Goal: Navigation & Orientation: Find specific page/section

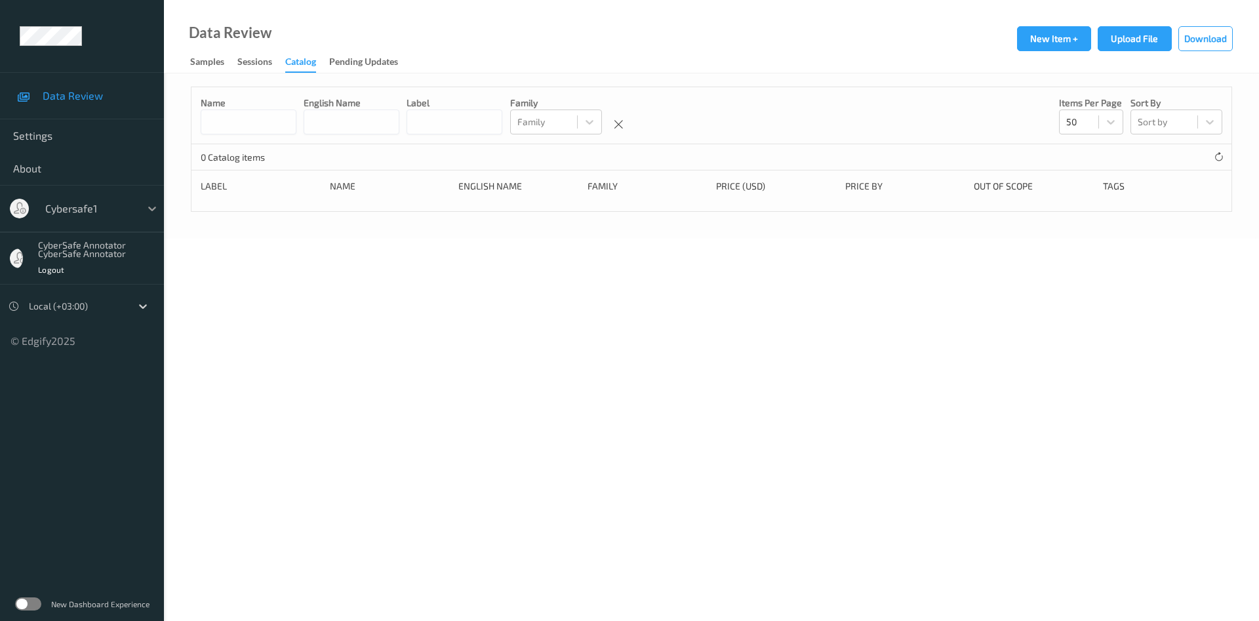
click at [150, 209] on icon at bounding box center [152, 209] width 8 height 5
click at [109, 275] on div "Logout" at bounding box center [98, 268] width 121 height 13
click at [77, 266] on div "Logout" at bounding box center [98, 268] width 121 height 13
click at [66, 251] on div "CyberSafe Annotator CyberSafe Annotator" at bounding box center [98, 249] width 121 height 16
click at [22, 253] on div "CyberSafe Annotator CyberSafe Annotator Logout" at bounding box center [82, 258] width 164 height 52
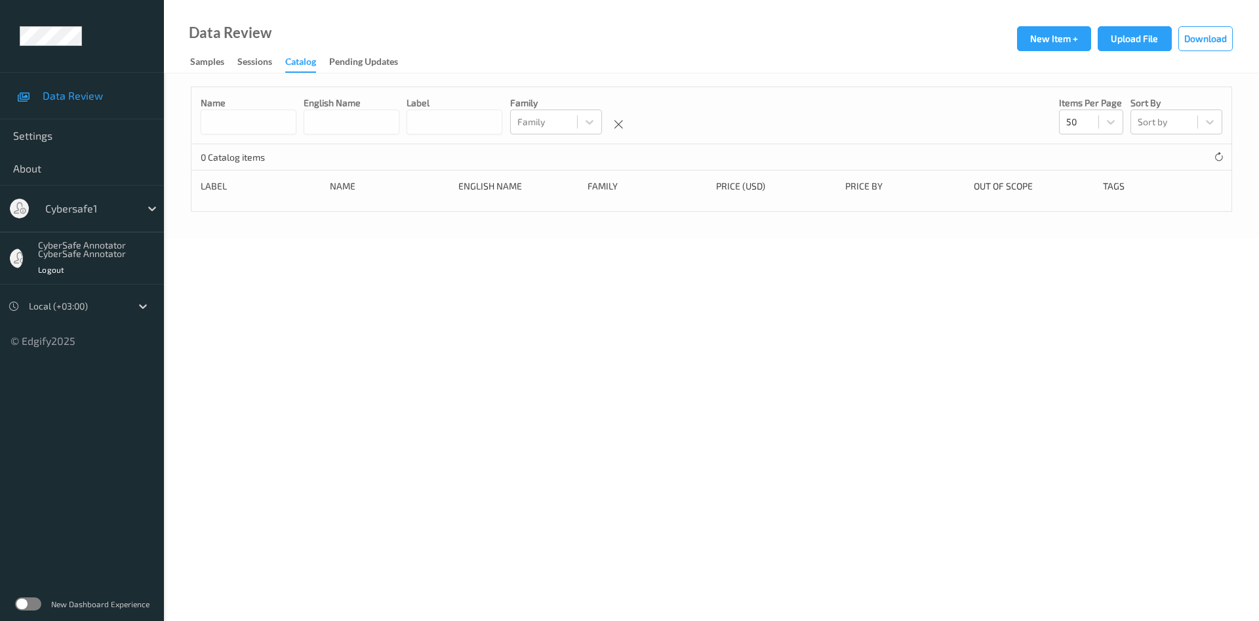
click at [9, 262] on div "CyberSafe Annotator CyberSafe Annotator Logout" at bounding box center [82, 258] width 164 height 52
click at [12, 220] on div "Cybersafe1" at bounding box center [82, 208] width 164 height 47
drag, startPoint x: 21, startPoint y: 212, endPoint x: 31, endPoint y: 249, distance: 38.7
click at [22, 212] on div at bounding box center [19, 209] width 19 height 20
click at [68, 338] on div "© Edgify 2025" at bounding box center [82, 335] width 164 height 25
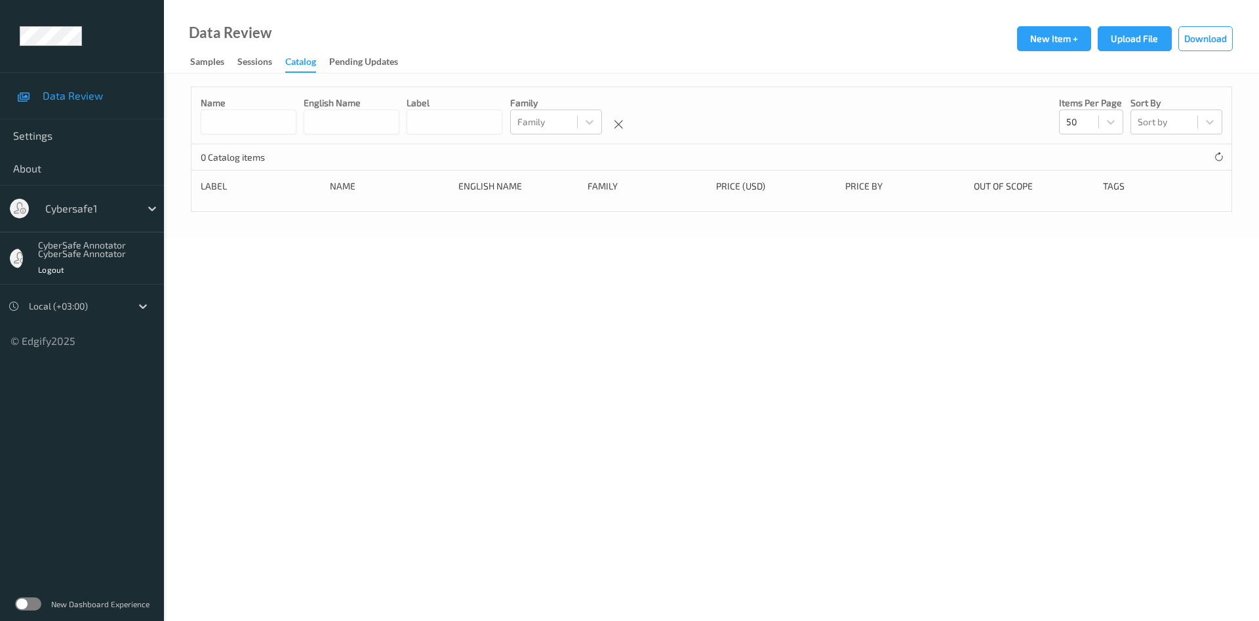
click at [66, 343] on div "© Edgify 2025" at bounding box center [82, 335] width 164 height 25
click at [268, 59] on div "Sessions" at bounding box center [254, 63] width 35 height 16
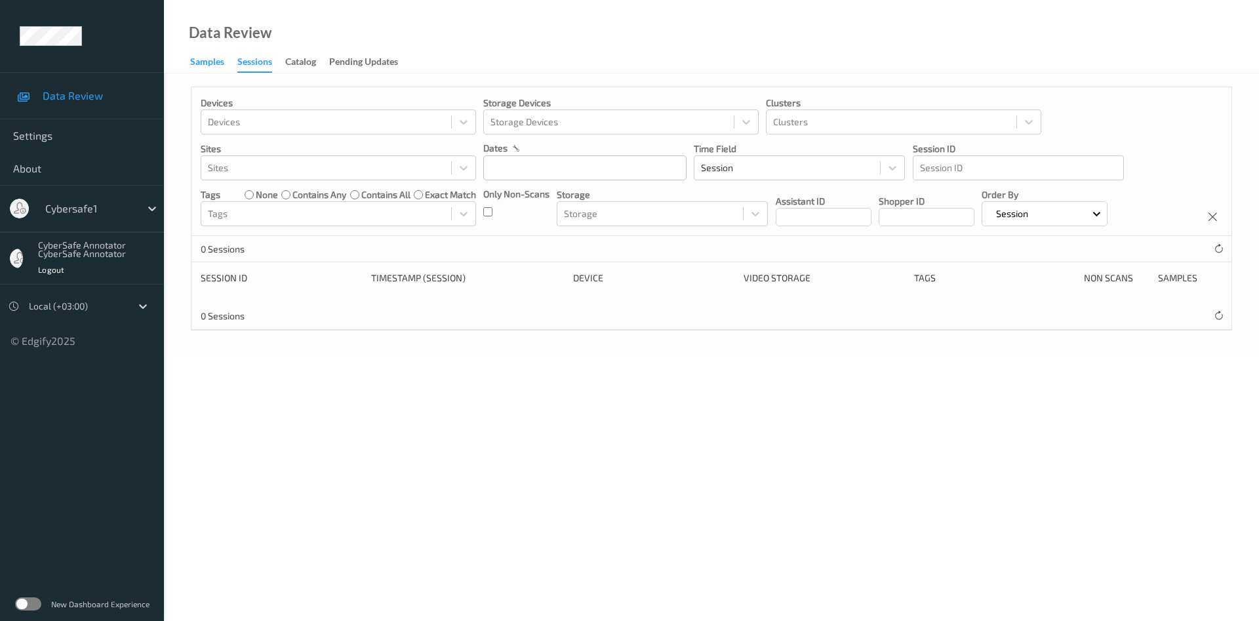
click at [207, 69] on div "Samples" at bounding box center [207, 63] width 34 height 16
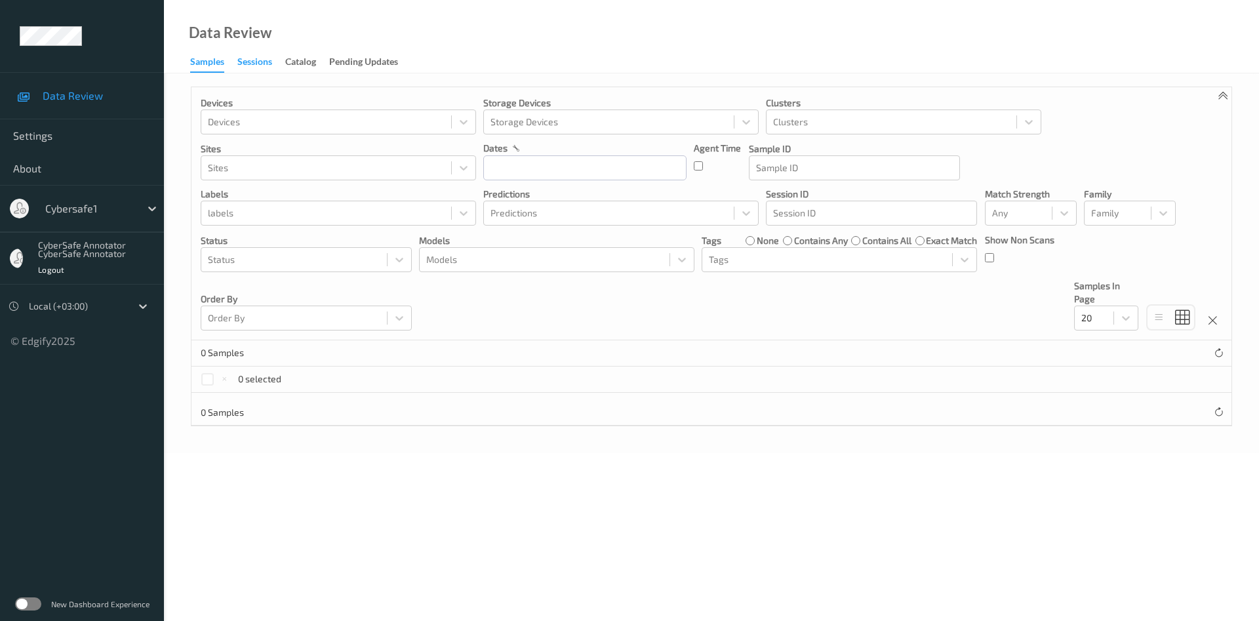
click at [264, 64] on div "Sessions" at bounding box center [254, 63] width 35 height 16
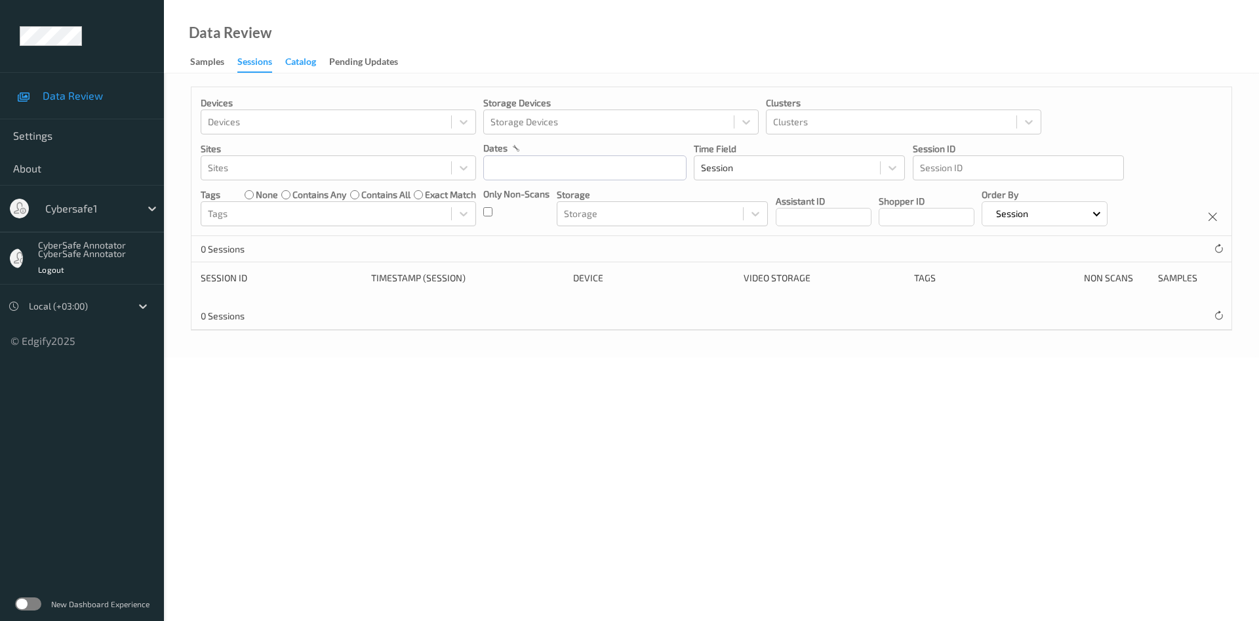
click at [293, 61] on div "Catalog" at bounding box center [300, 63] width 31 height 16
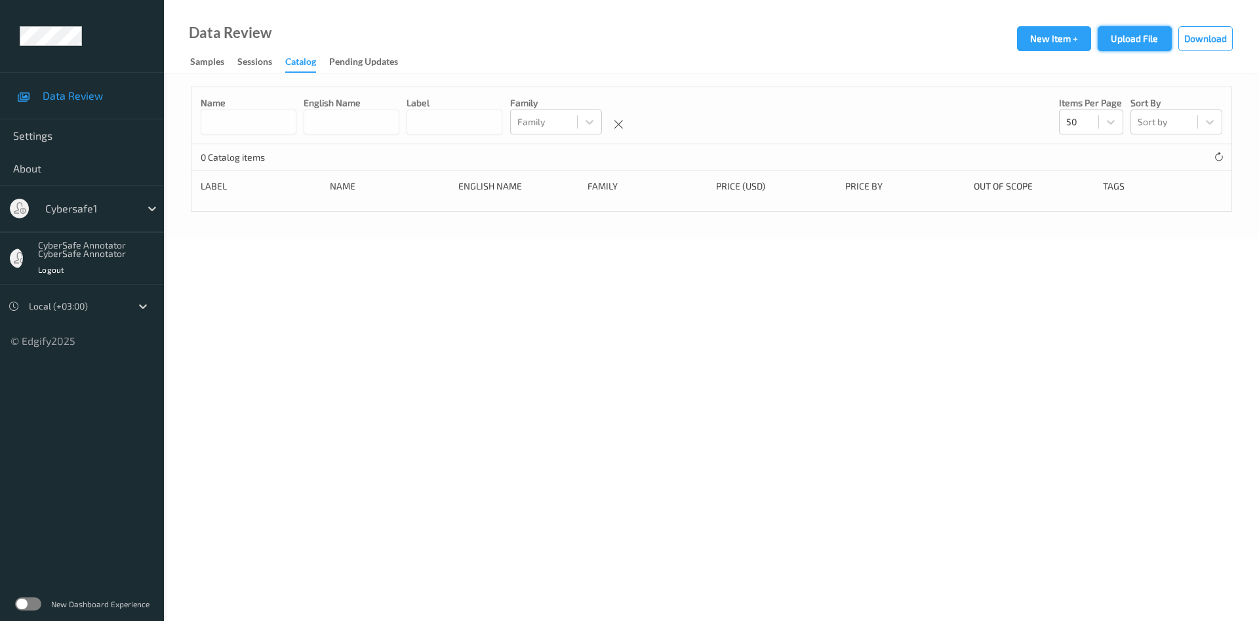
click at [1143, 39] on button "Upload File" at bounding box center [1135, 38] width 74 height 25
click at [351, 61] on div "Pending Updates" at bounding box center [363, 63] width 69 height 16
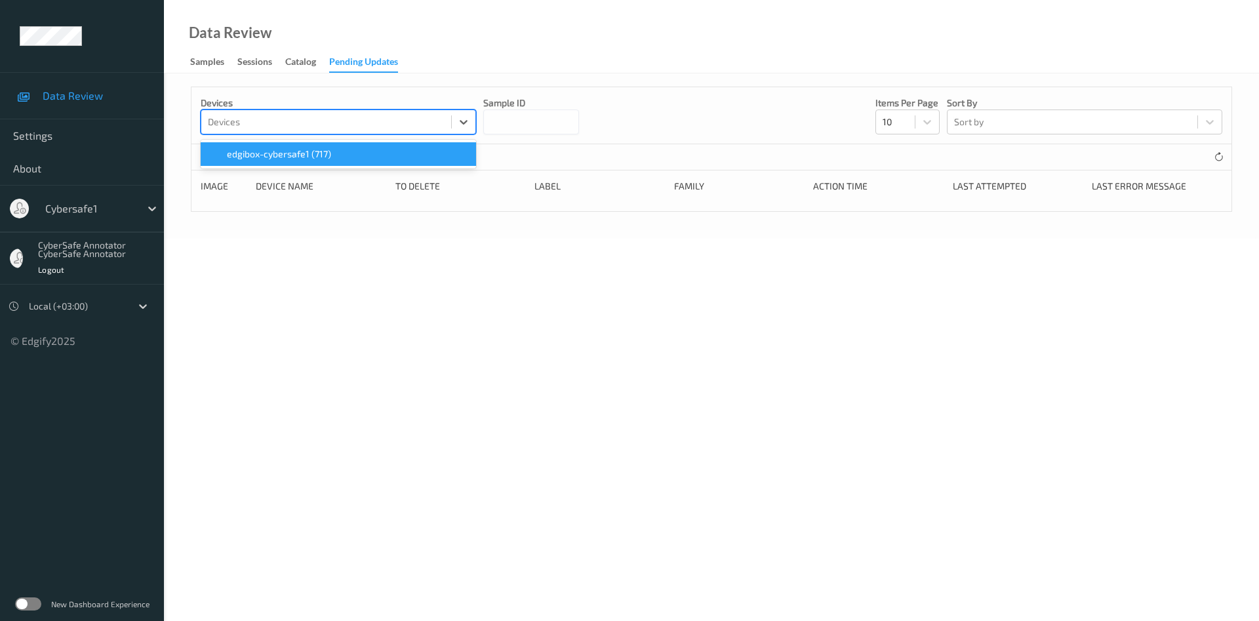
click at [381, 130] on div at bounding box center [326, 122] width 237 height 16
click at [373, 161] on div "edgibox-cybersafe1 (717)" at bounding box center [339, 154] width 260 height 13
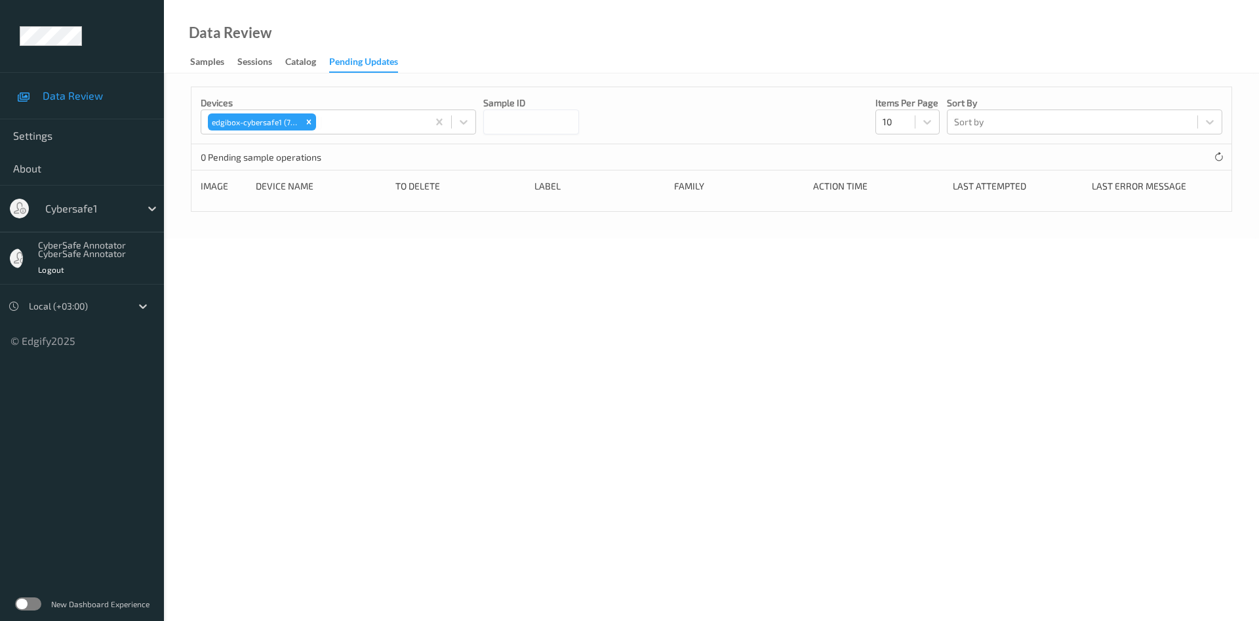
click at [527, 134] on input at bounding box center [531, 122] width 96 height 25
type input "****"
click at [1039, 130] on div at bounding box center [1072, 122] width 237 height 16
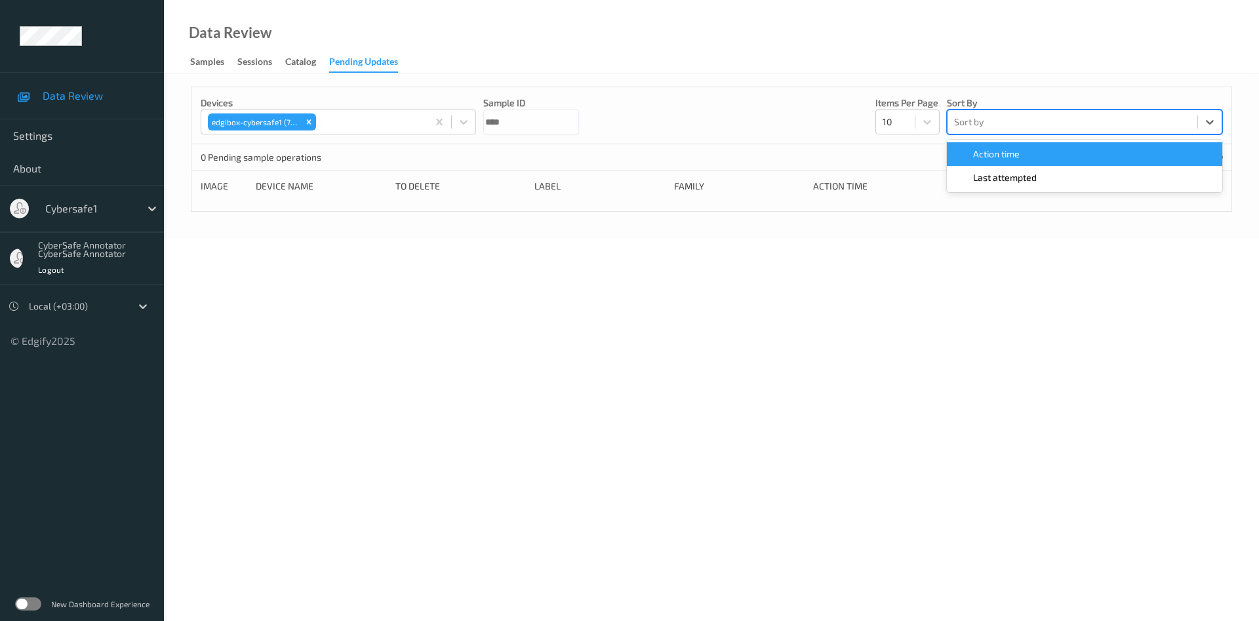
click at [565, 272] on body "Data Review Settings About Cybersafe1 CyberSafe Annotator CyberSafe Annotator L…" at bounding box center [629, 310] width 1259 height 621
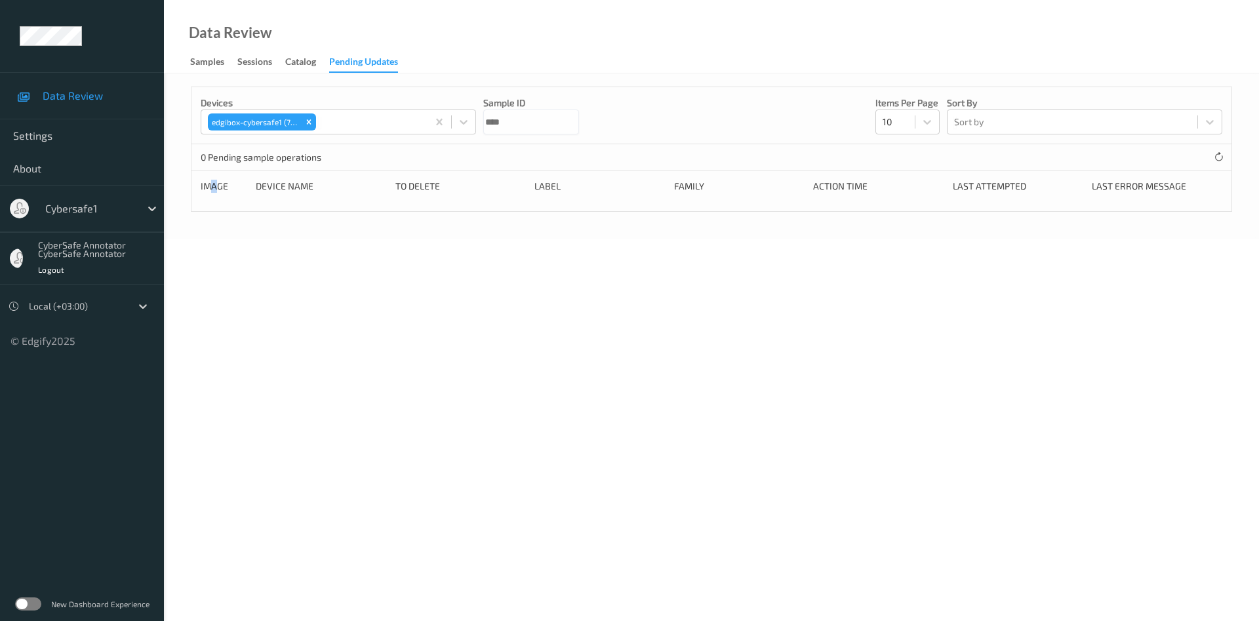
click at [216, 193] on div "image" at bounding box center [224, 186] width 46 height 13
click at [315, 193] on div "Device Name" at bounding box center [321, 186] width 131 height 13
drag, startPoint x: 367, startPoint y: 206, endPoint x: 413, endPoint y: 205, distance: 45.9
click at [374, 193] on div "Device Name" at bounding box center [321, 186] width 131 height 13
click at [430, 193] on div "to delete" at bounding box center [461, 186] width 131 height 13
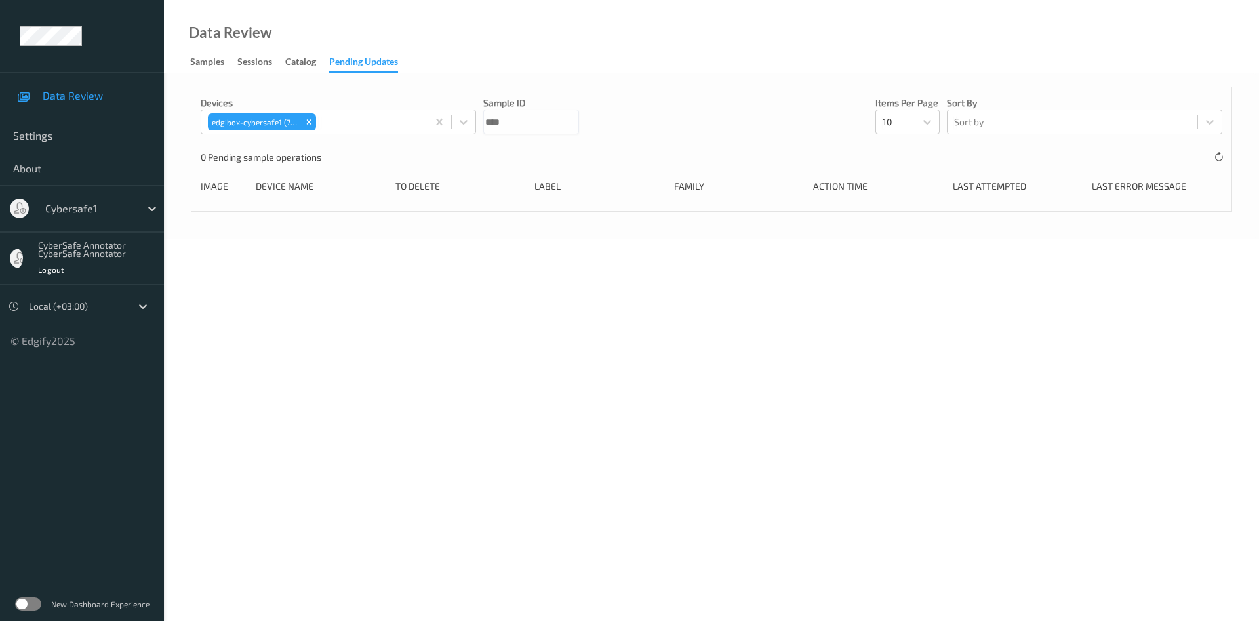
click at [301, 171] on div "0 Pending sample operations" at bounding box center [712, 157] width 1040 height 26
drag, startPoint x: 272, startPoint y: 177, endPoint x: 239, endPoint y: 179, distance: 32.2
click at [268, 171] on div "0 Pending sample operations" at bounding box center [712, 157] width 1040 height 26
click at [62, 98] on span "Data Review" at bounding box center [97, 95] width 108 height 13
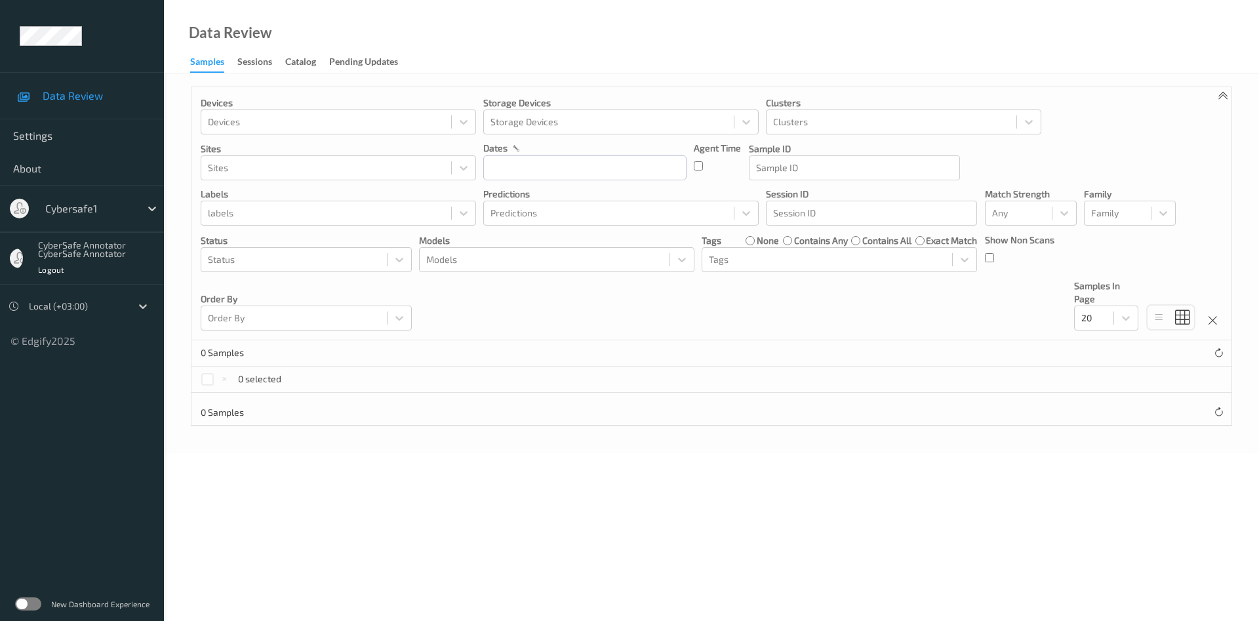
click at [11, 98] on link "Data Review" at bounding box center [82, 95] width 164 height 33
click at [18, 98] on icon at bounding box center [23, 96] width 12 height 10
click at [45, 213] on input "text" at bounding box center [46, 208] width 3 height 13
click at [62, 272] on span "Logout" at bounding box center [51, 269] width 26 height 9
